Goal: Task Accomplishment & Management: Complete application form

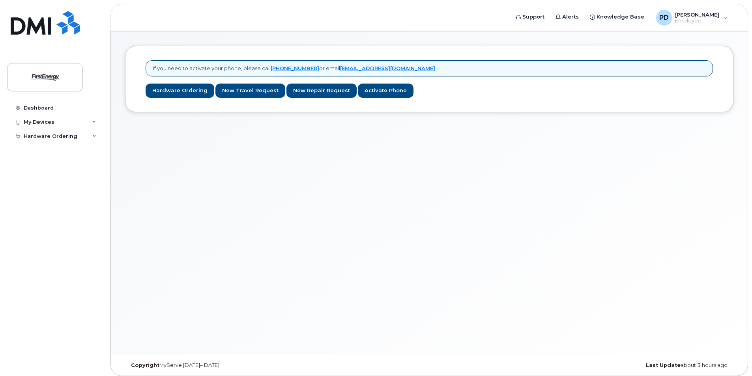
click at [138, 185] on div "If you need to activate your phone, please call 1-877-689-8289 or email mobilit…" at bounding box center [429, 193] width 637 height 323
click at [45, 123] on div "My Devices" at bounding box center [39, 122] width 31 height 6
click at [43, 151] on div "Hardware Ordering" at bounding box center [51, 151] width 54 height 6
click at [37, 168] on div "New Order" at bounding box center [42, 165] width 30 height 7
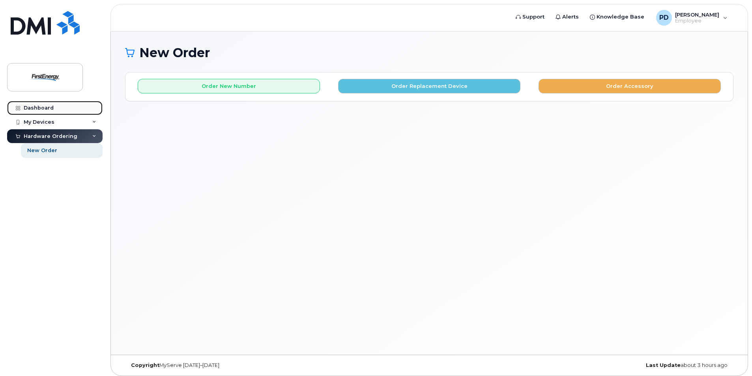
click at [45, 108] on div "Dashboard" at bounding box center [39, 108] width 30 height 6
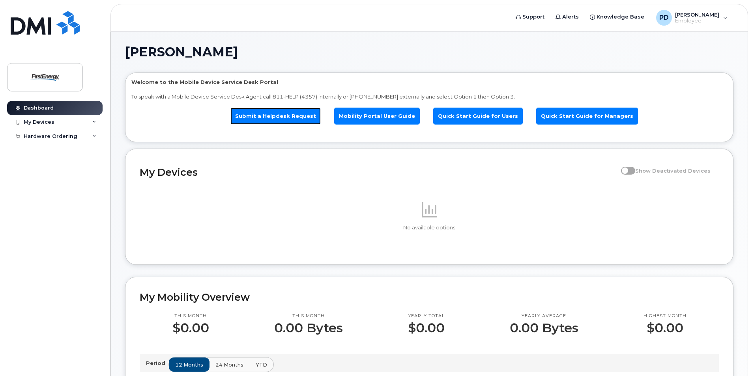
click at [274, 115] on link "Submit a Helpdesk Request" at bounding box center [275, 116] width 90 height 17
